Goal: Task Accomplishment & Management: Manage account settings

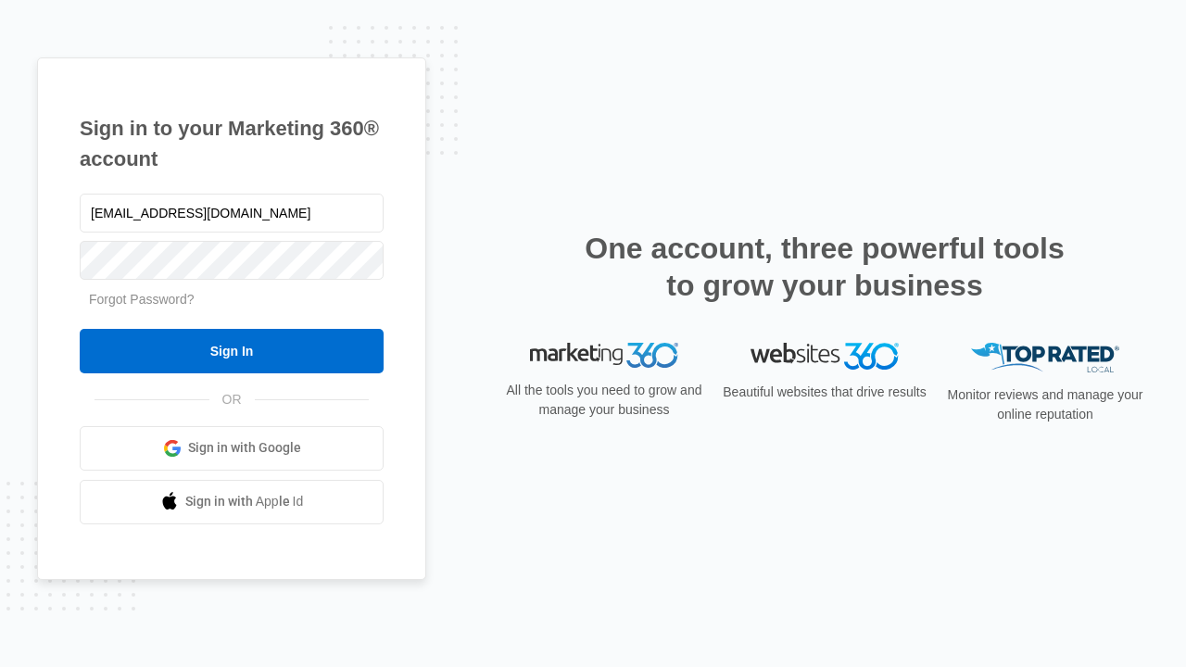
type input "[EMAIL_ADDRESS][DOMAIN_NAME]"
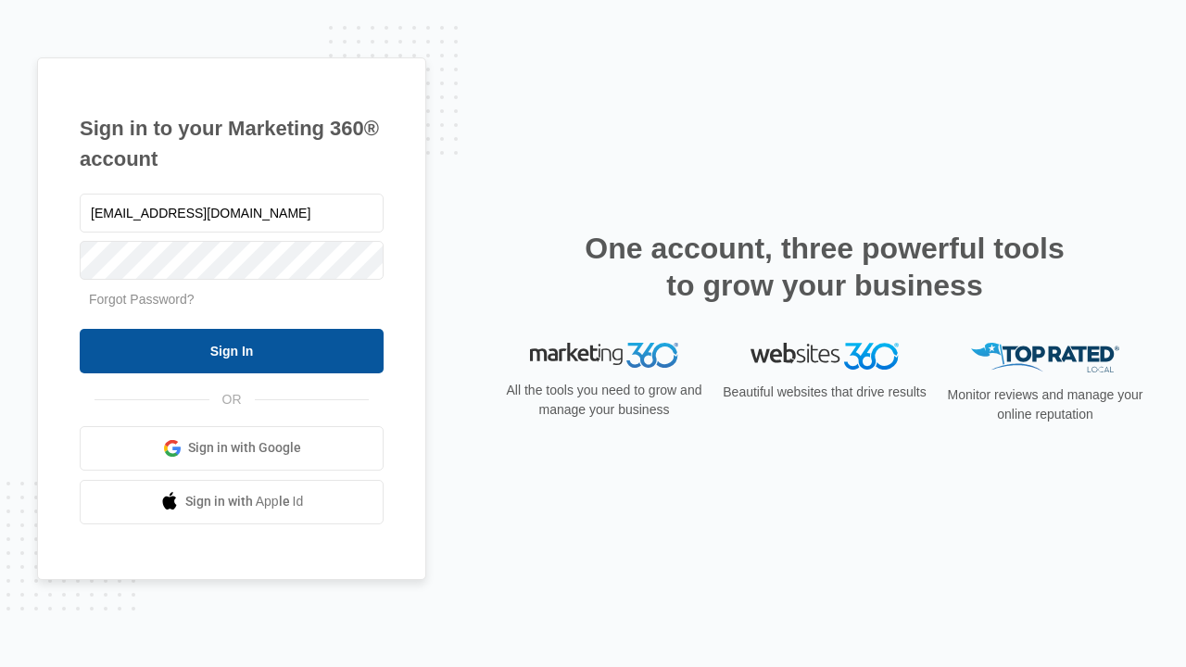
click at [232, 350] on input "Sign In" at bounding box center [232, 351] width 304 height 44
